Goal: Information Seeking & Learning: Find contact information

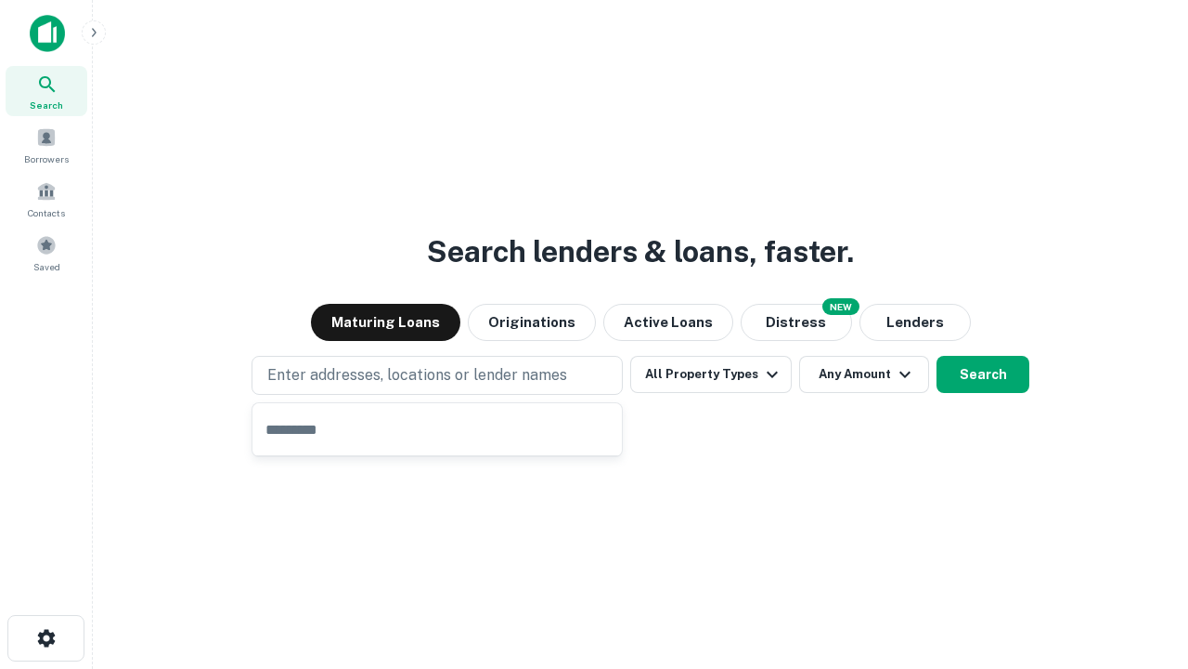
type input "**********"
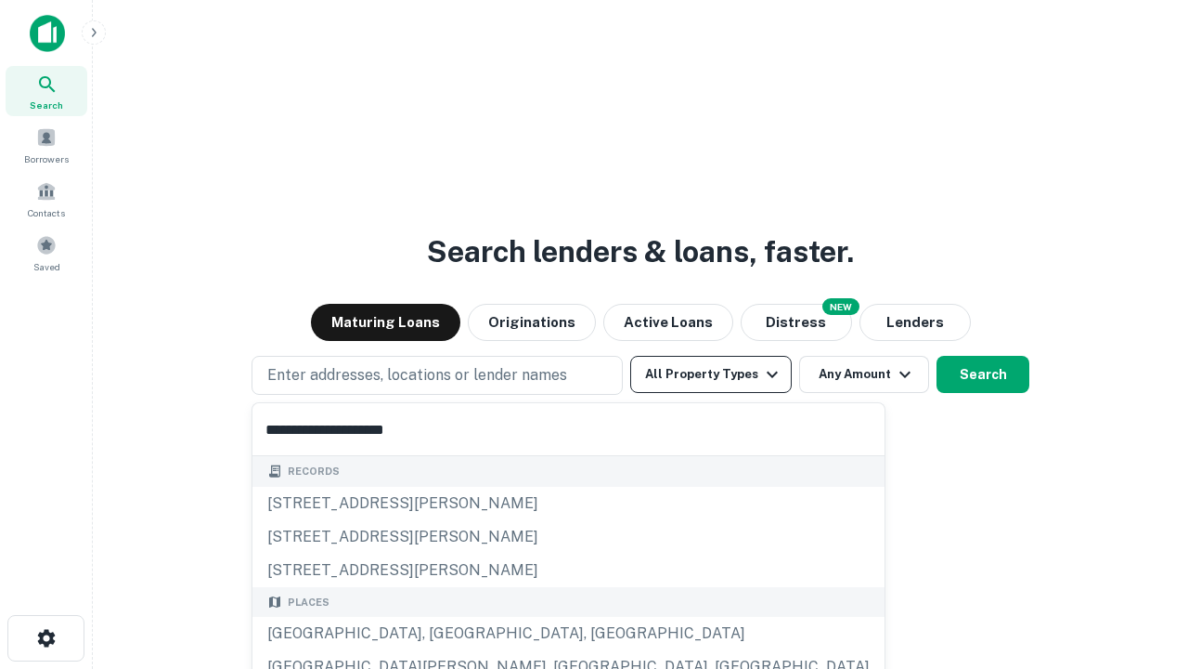
click at [444, 633] on div "Santa Monica, CA, USA" at bounding box center [569, 633] width 632 height 33
click at [711, 374] on button "All Property Types" at bounding box center [711, 374] width 162 height 37
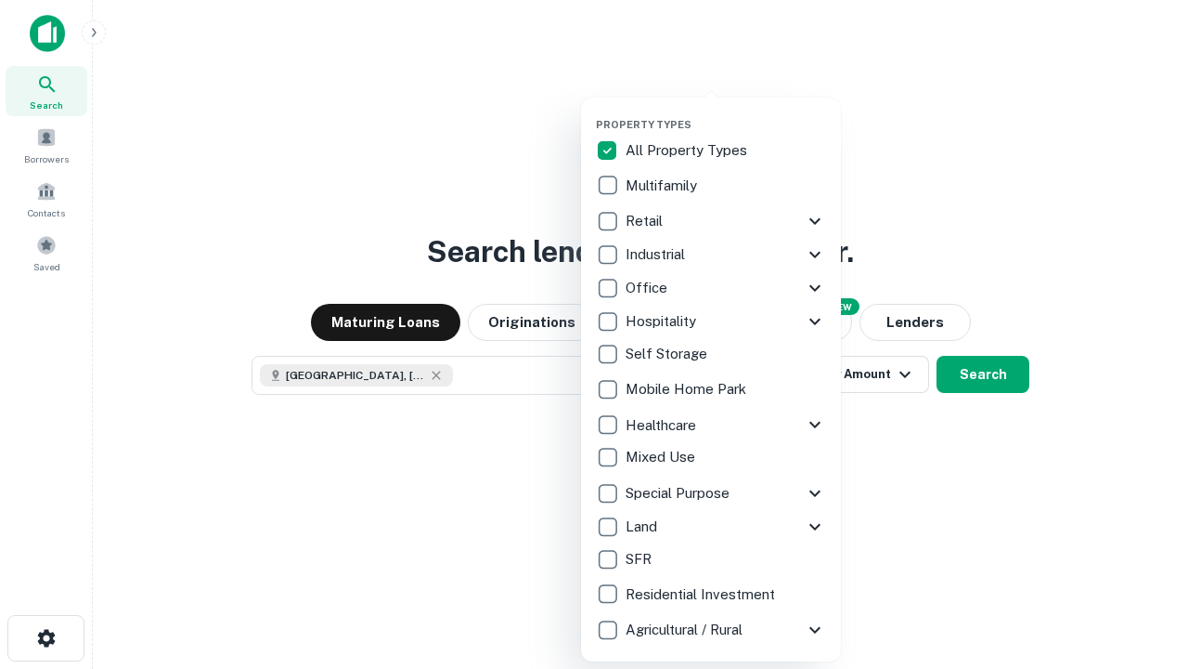
click at [726, 112] on button "button" at bounding box center [726, 112] width 260 height 1
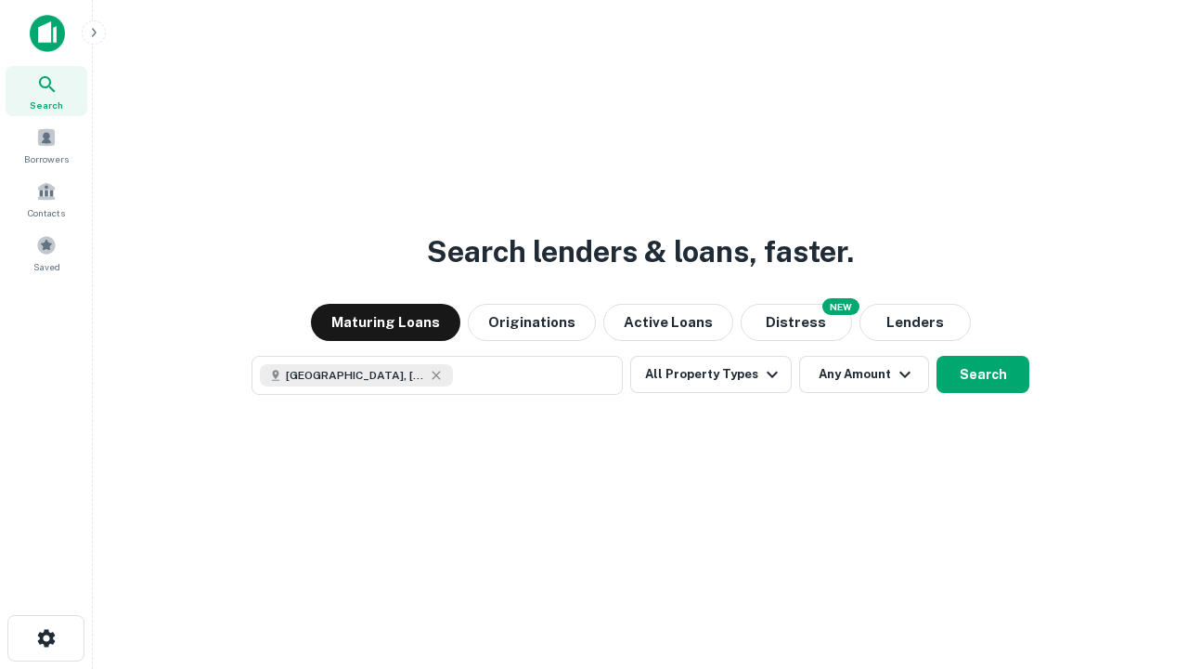
scroll to position [30, 0]
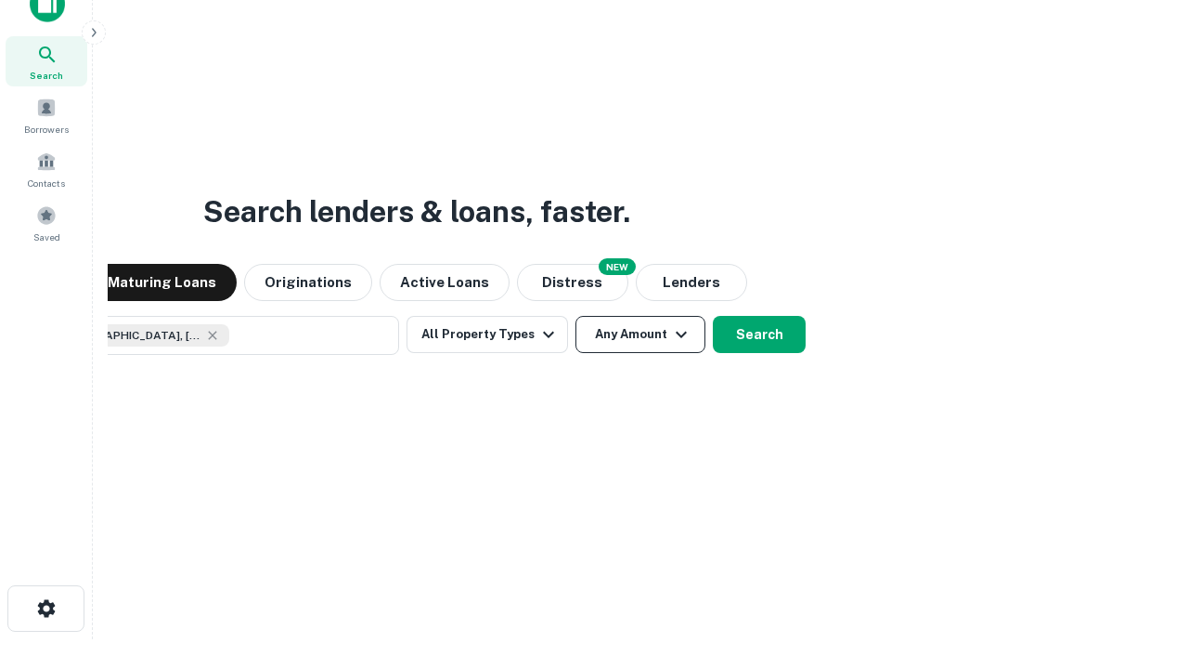
click at [576, 316] on button "Any Amount" at bounding box center [641, 334] width 130 height 37
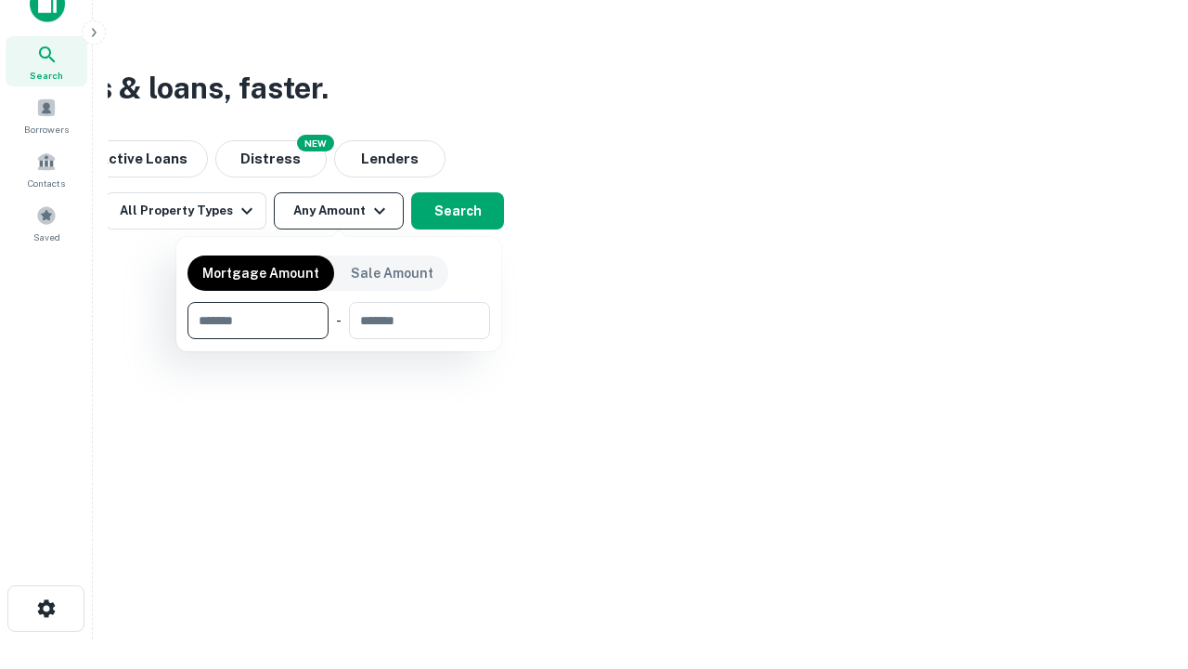
type input "*******"
click at [339, 339] on button "button" at bounding box center [339, 339] width 303 height 1
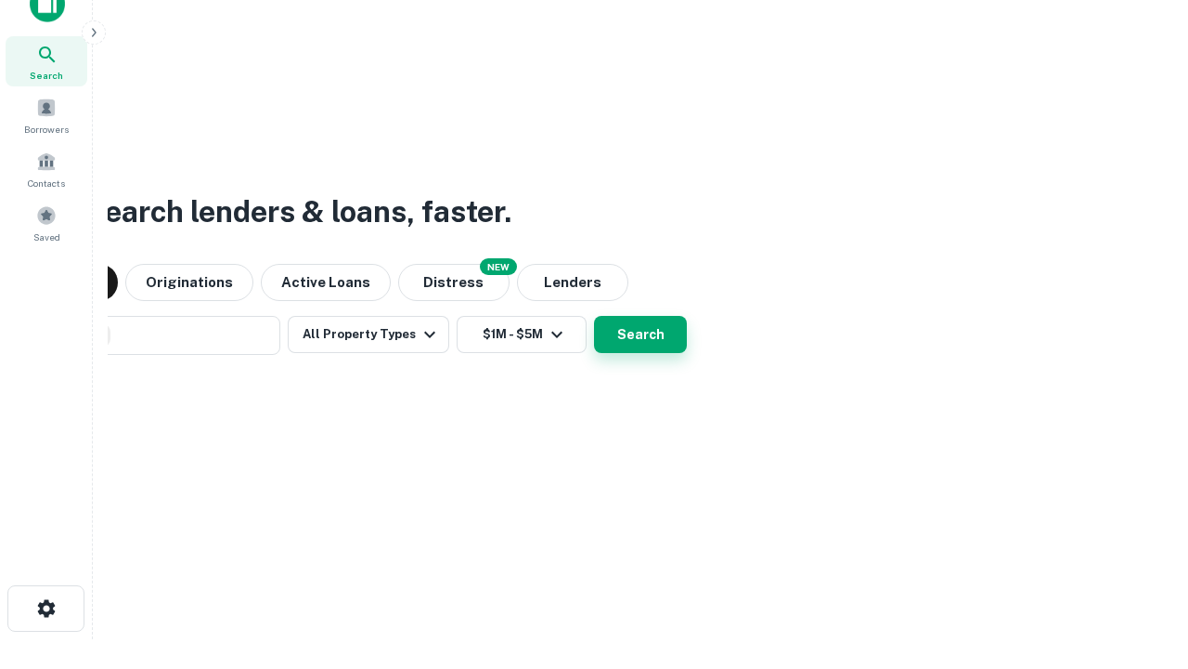
click at [594, 316] on button "Search" at bounding box center [640, 334] width 93 height 37
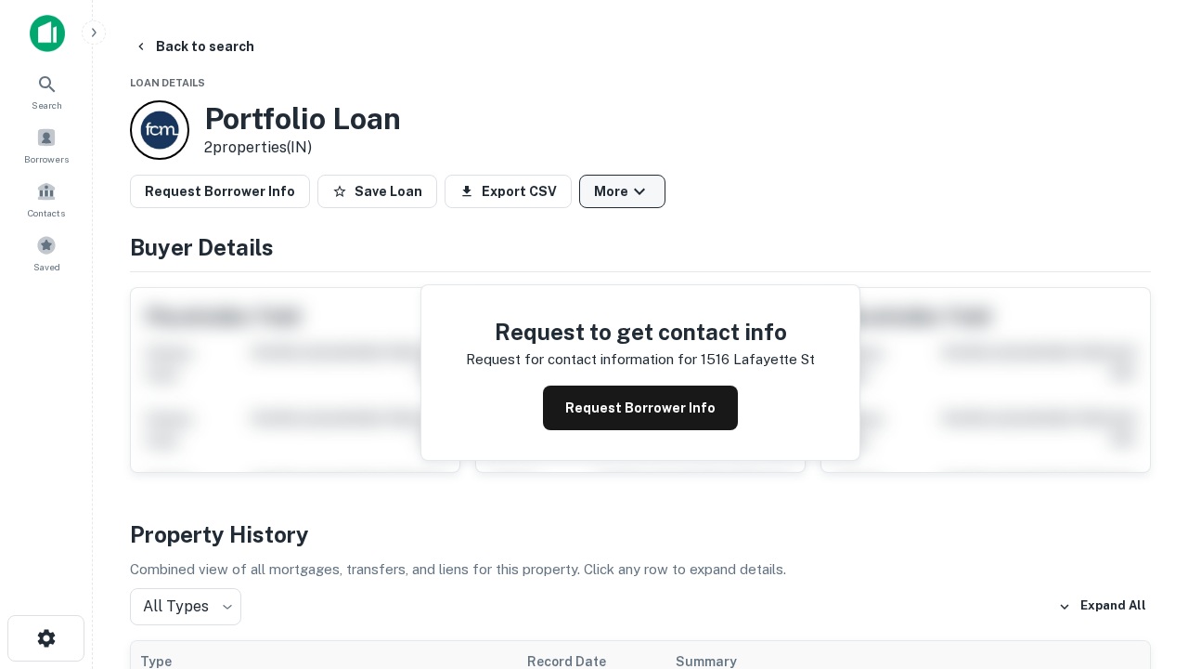
click at [622, 191] on button "More" at bounding box center [622, 191] width 86 height 33
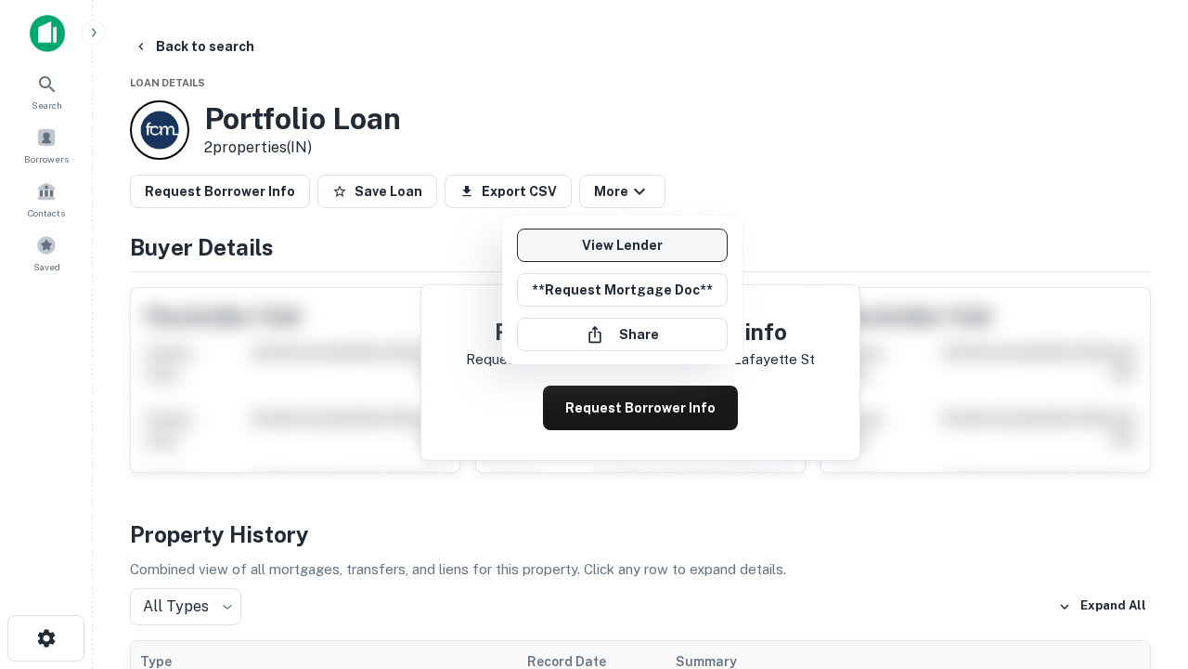
click at [622, 245] on link "View Lender" at bounding box center [622, 244] width 211 height 33
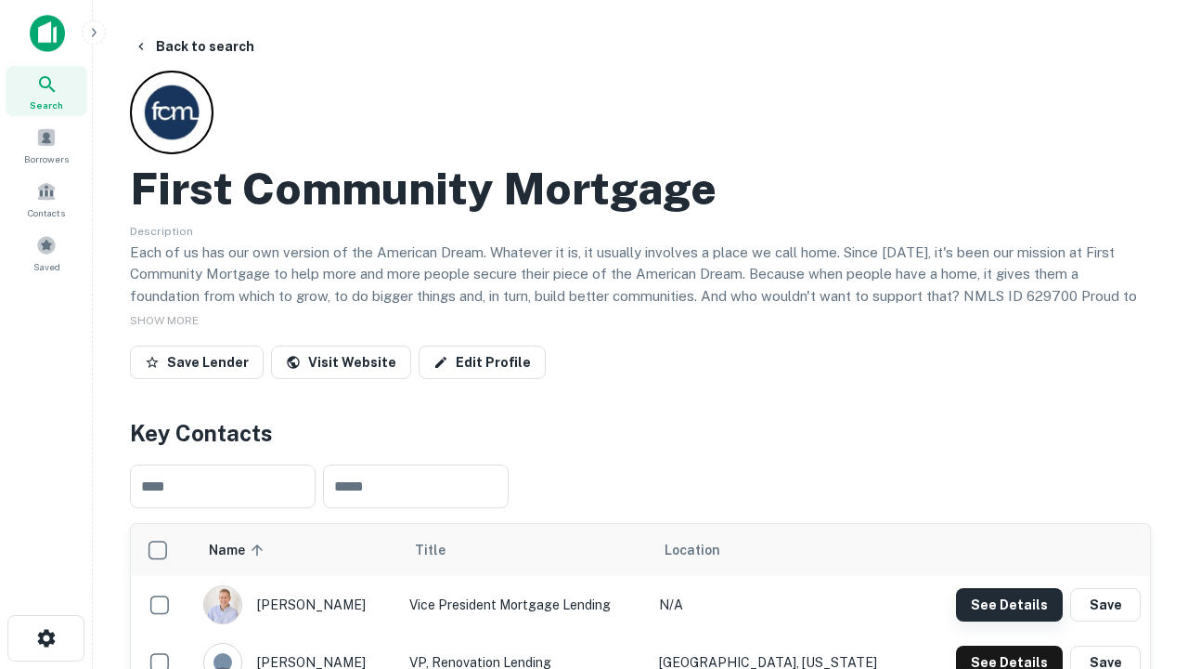
click at [1009, 604] on button "See Details" at bounding box center [1009, 604] width 107 height 33
click at [45, 638] on icon "button" at bounding box center [46, 638] width 22 height 22
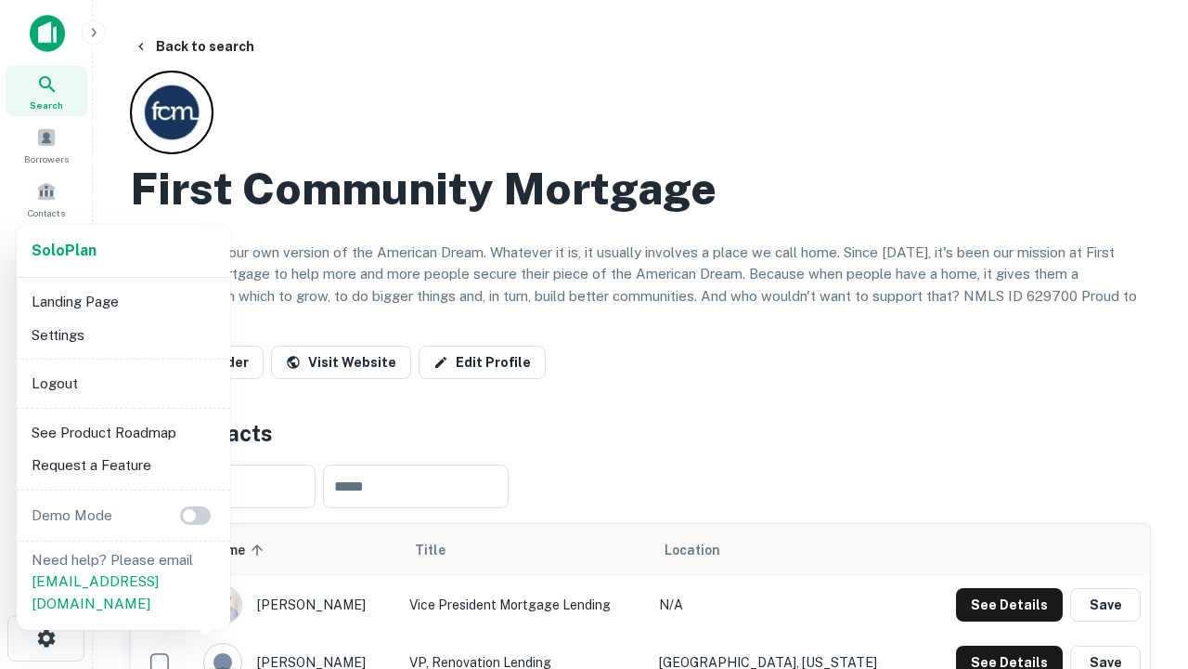
click at [123, 383] on li "Logout" at bounding box center [123, 383] width 199 height 33
